Goal: Navigation & Orientation: Find specific page/section

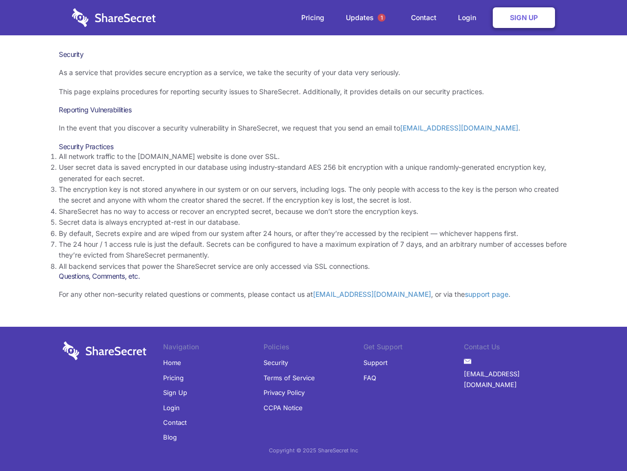
click at [314, 235] on li "By default, Secrets expire and are wiped from our system after 24 hours, or aft…" at bounding box center [314, 233] width 510 height 11
click at [382, 18] on span "1" at bounding box center [382, 18] width 8 height 8
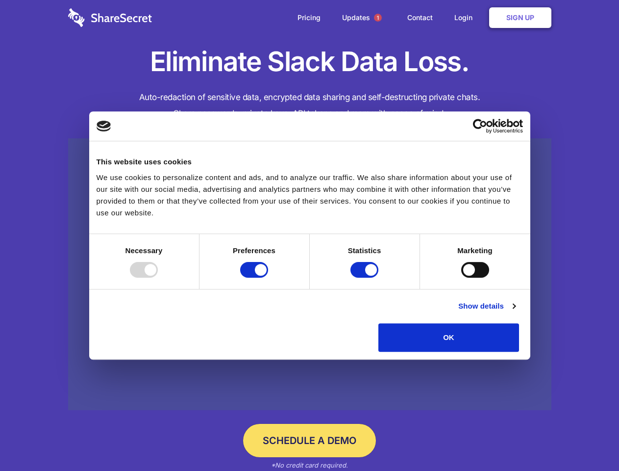
click at [158, 277] on div at bounding box center [144, 270] width 28 height 16
click at [268, 277] on input "Preferences" at bounding box center [254, 270] width 28 height 16
checkbox input "false"
click at [366, 277] on input "Statistics" at bounding box center [364, 270] width 28 height 16
checkbox input "false"
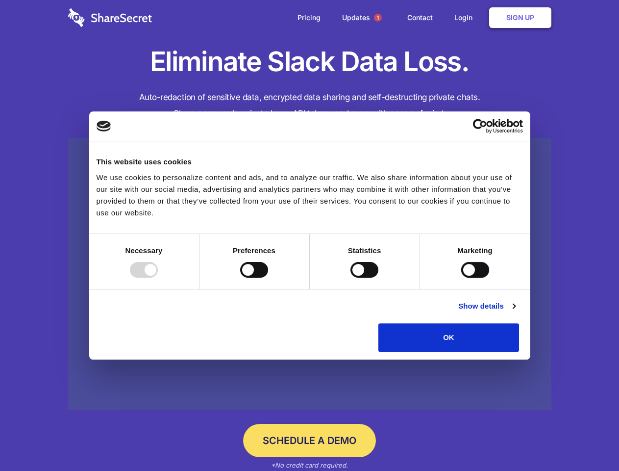
click at [461, 277] on input "Marketing" at bounding box center [475, 270] width 28 height 16
checkbox input "true"
click at [515, 312] on link "Show details" at bounding box center [486, 306] width 57 height 12
click at [0, 0] on li "Necessary 7 Necessary cookies help make a website usable by enabling basic func…" at bounding box center [0, 0] width 0 height 0
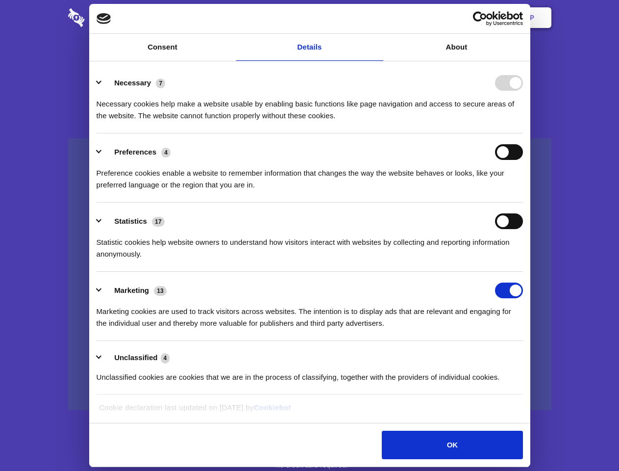
click at [377, 18] on span "1" at bounding box center [378, 18] width 8 height 8
